Goal: Information Seeking & Learning: Understand process/instructions

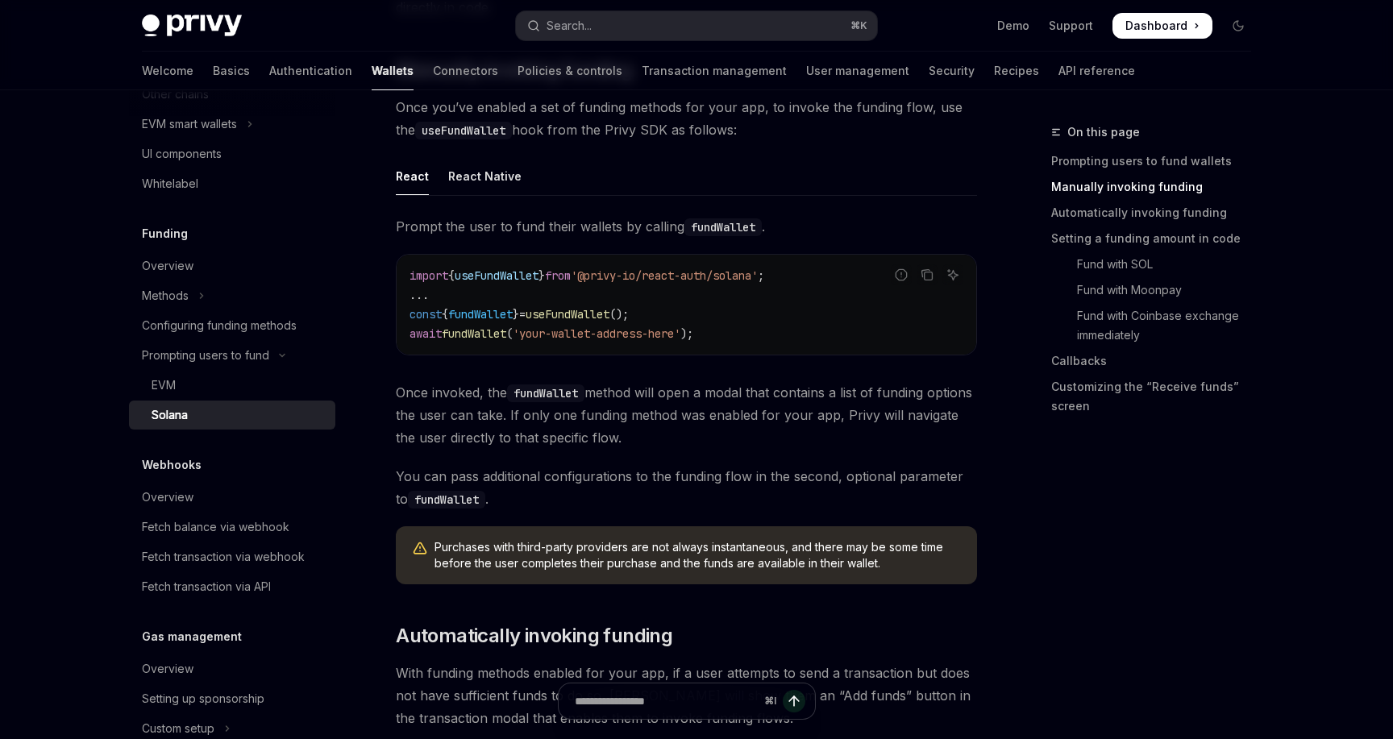
scroll to position [477, 0]
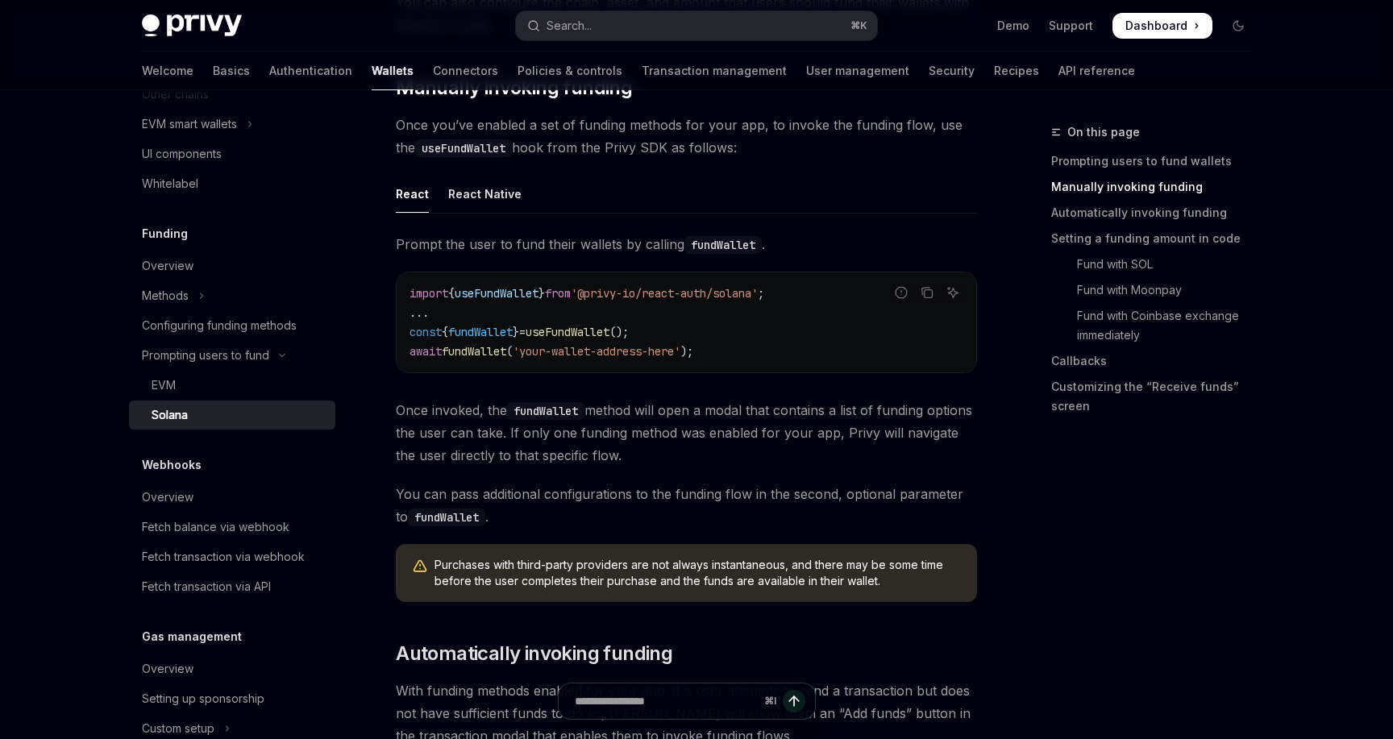
click at [658, 297] on span "'@privy-io/react-auth/solana'" at bounding box center [664, 293] width 187 height 15
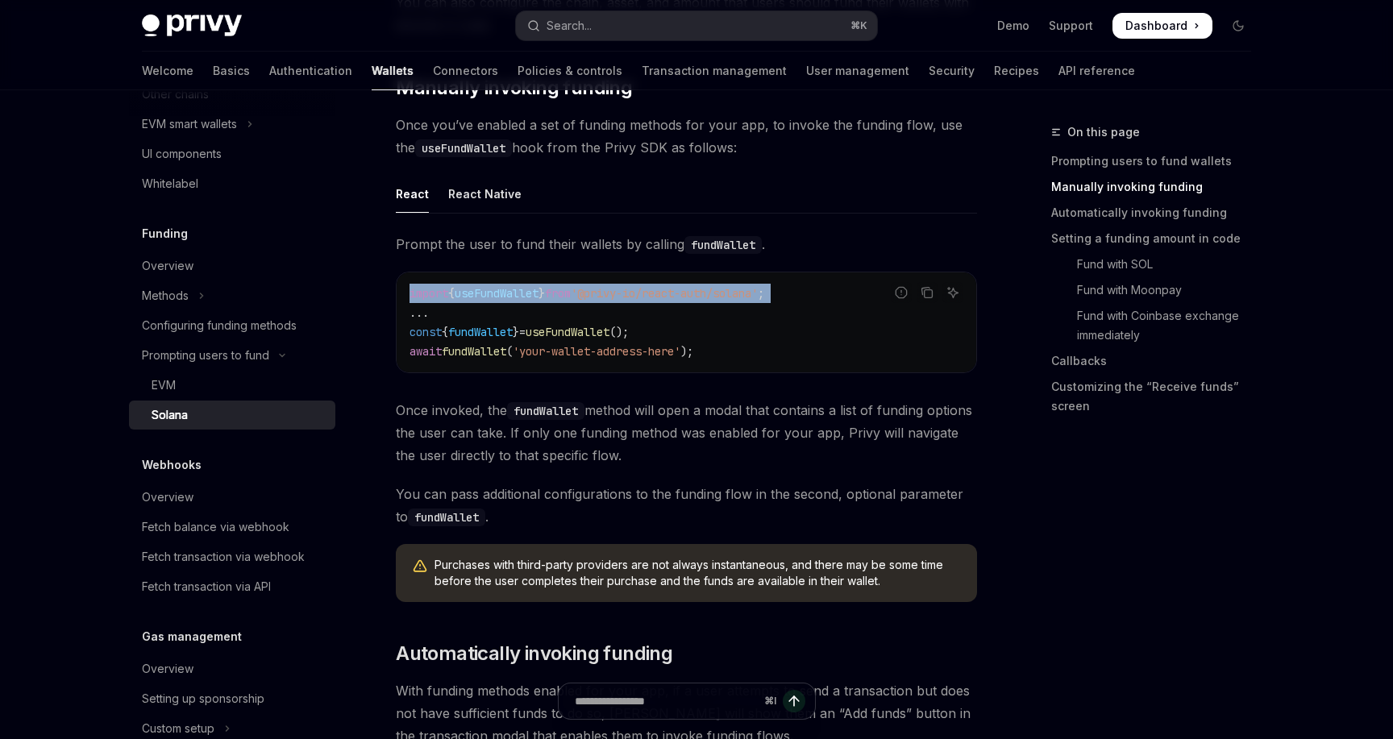
click at [658, 297] on span "'@privy-io/react-auth/solana'" at bounding box center [664, 293] width 187 height 15
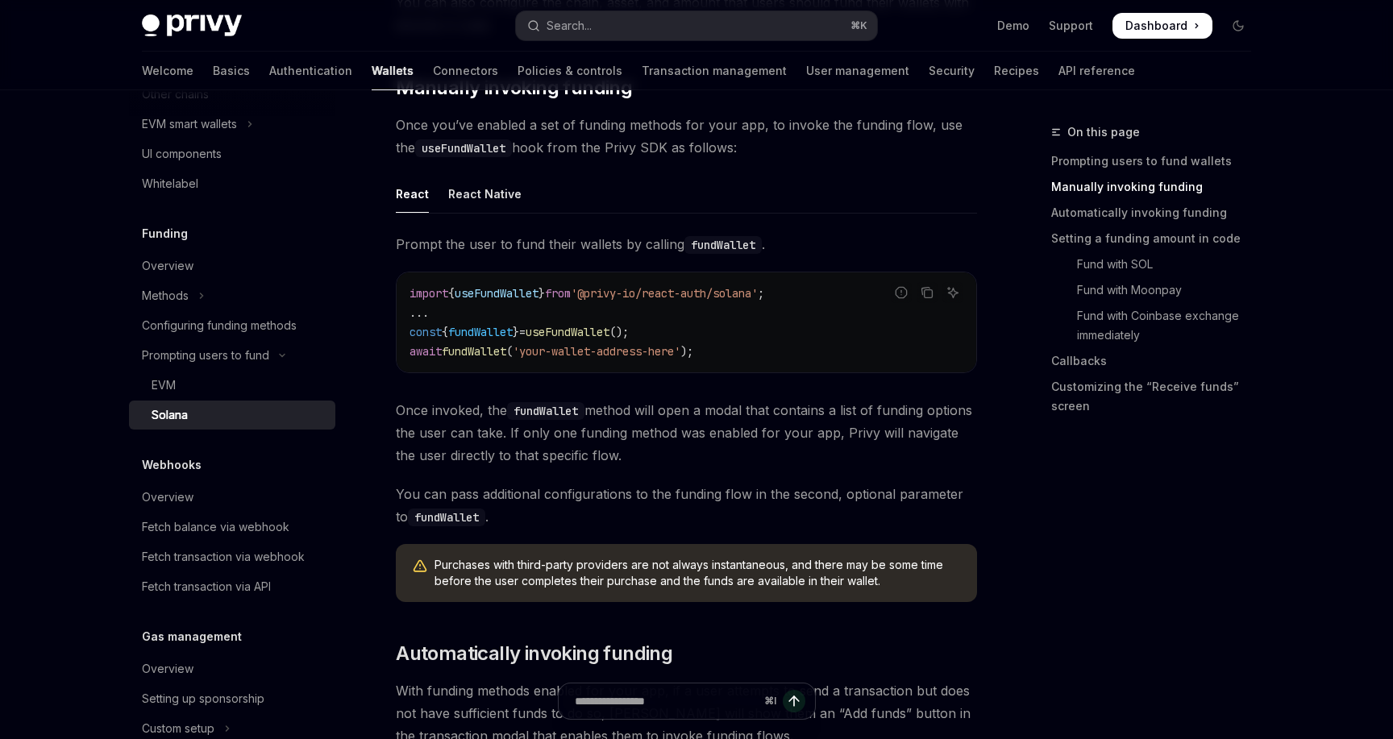
click at [654, 352] on span "'your-wallet-address-here'" at bounding box center [597, 351] width 168 height 15
click at [669, 368] on div "import { useFundWallet } from '@privy-io/react-auth/solana' ; ... const { fundW…" at bounding box center [687, 323] width 580 height 100
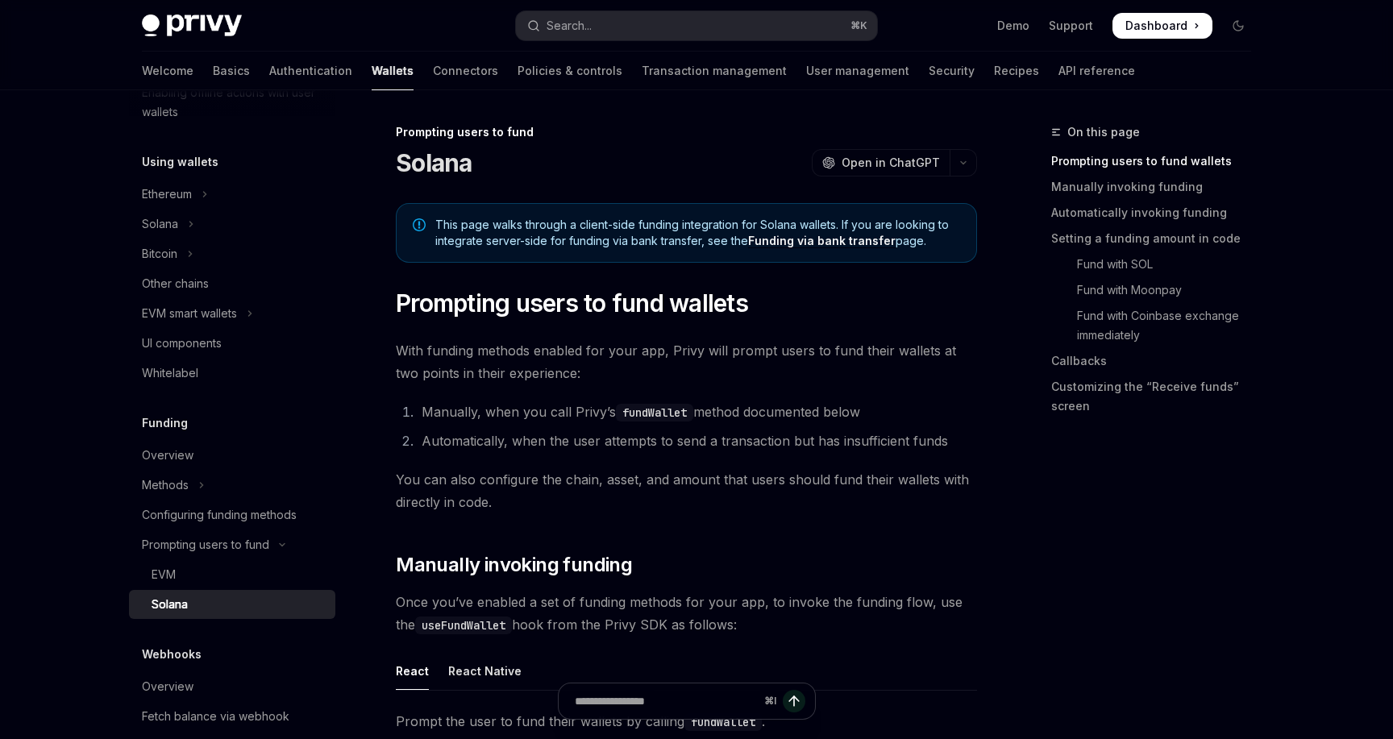
scroll to position [272, 0]
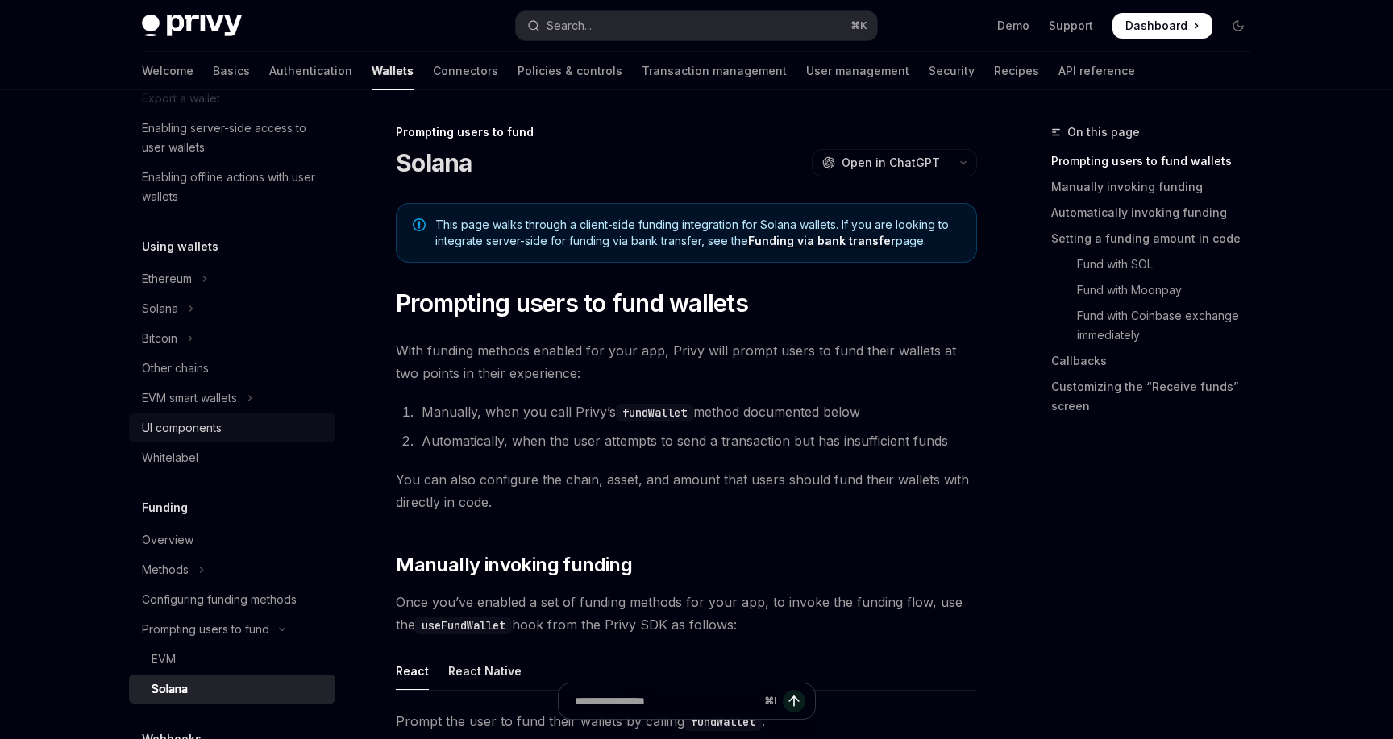
click at [191, 427] on div "UI components" at bounding box center [182, 427] width 80 height 19
type textarea "*"
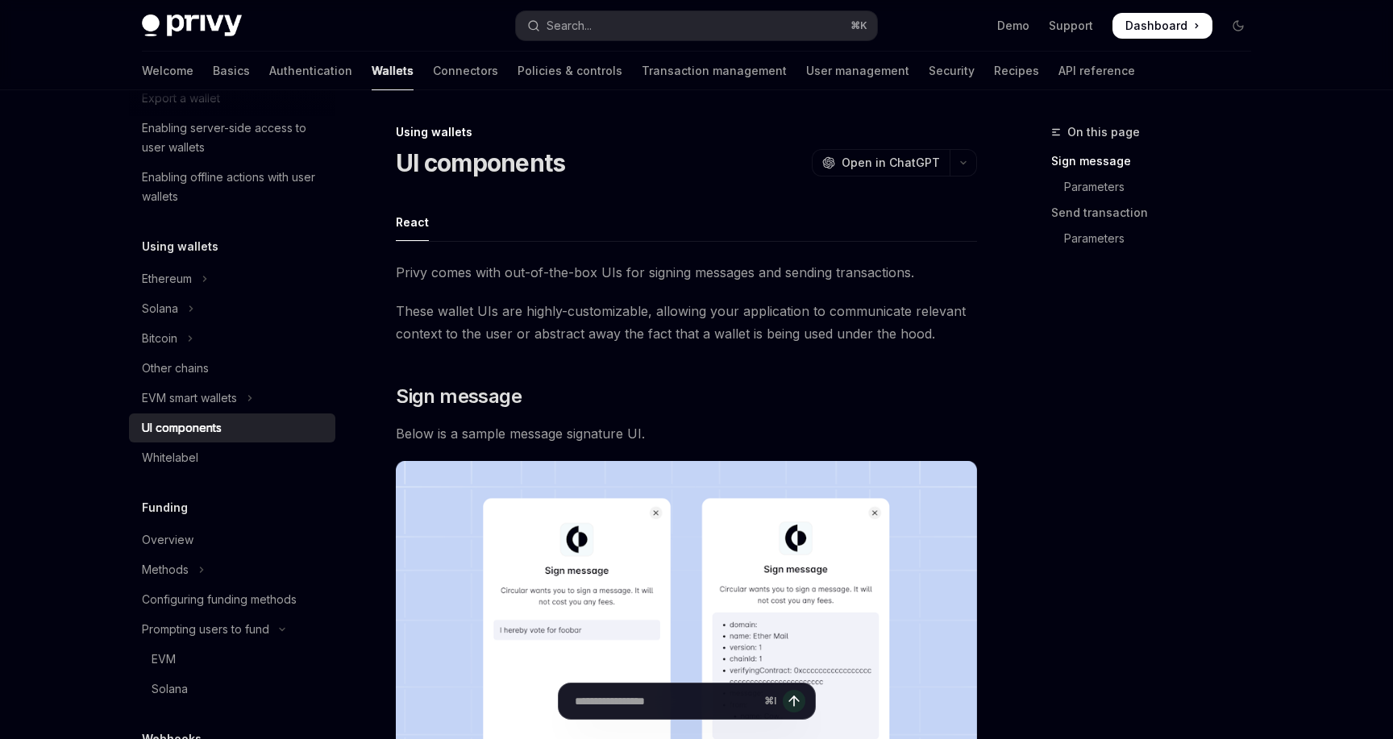
click at [1170, 31] on span "Dashboard" at bounding box center [1157, 26] width 62 height 16
